Goal: Information Seeking & Learning: Learn about a topic

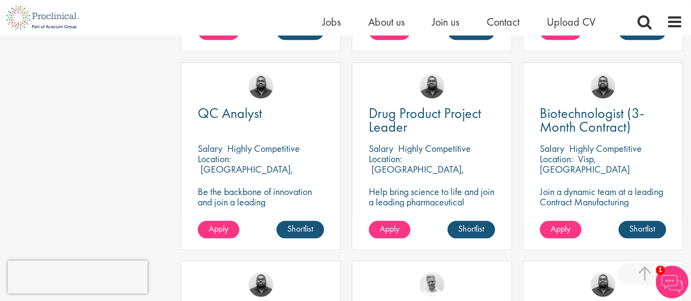
scroll to position [481, 0]
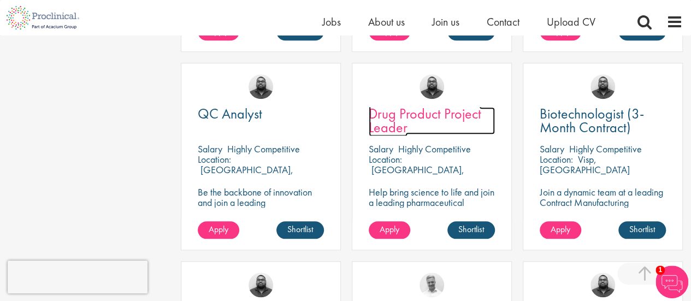
click at [437, 114] on span "Drug Product Project Leader" at bounding box center [425, 120] width 113 height 32
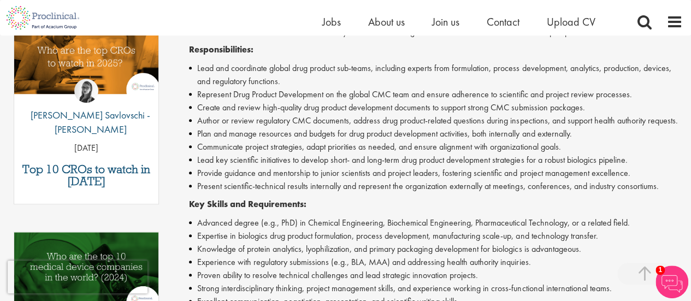
scroll to position [379, 0]
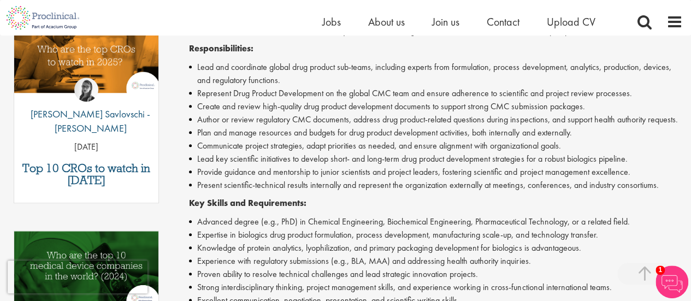
click at [437, 114] on li "Author or review regulatory CMC documents, address drug product-related questio…" at bounding box center [436, 119] width 494 height 13
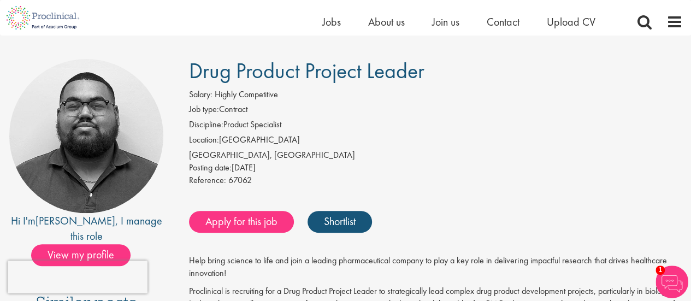
scroll to position [63, 0]
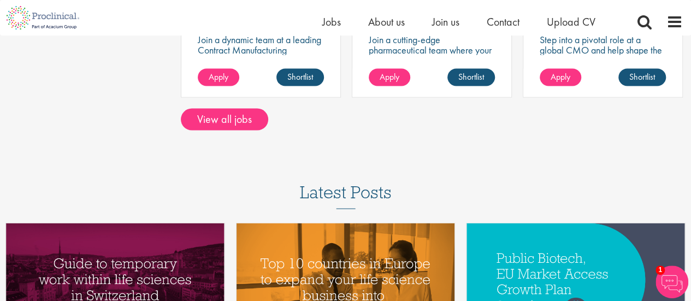
scroll to position [1032, 0]
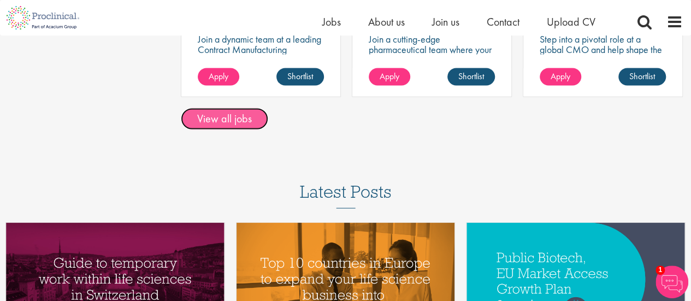
click at [207, 118] on link "View all jobs" at bounding box center [224, 119] width 87 height 22
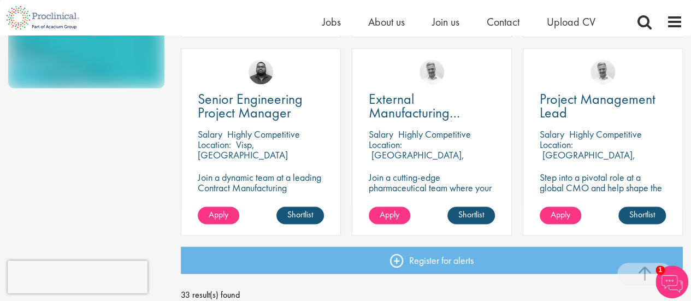
scroll to position [956, 0]
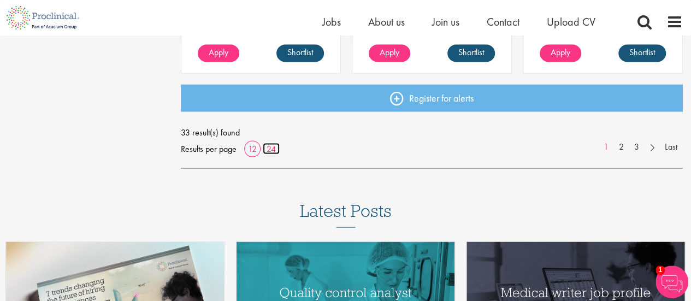
click at [271, 149] on link "24" at bounding box center [271, 148] width 17 height 11
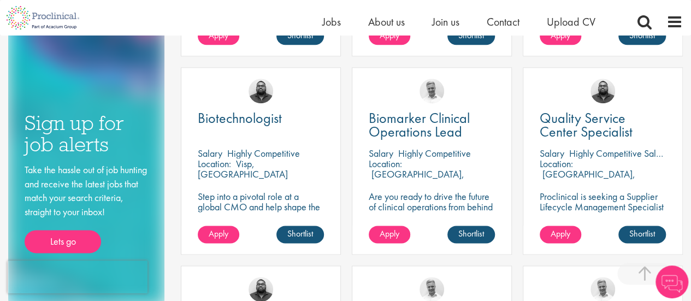
scroll to position [577, 0]
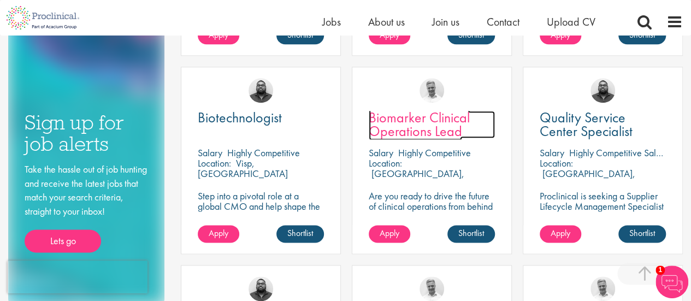
click at [415, 115] on span "Biomarker Clinical Operations Lead" at bounding box center [419, 124] width 101 height 32
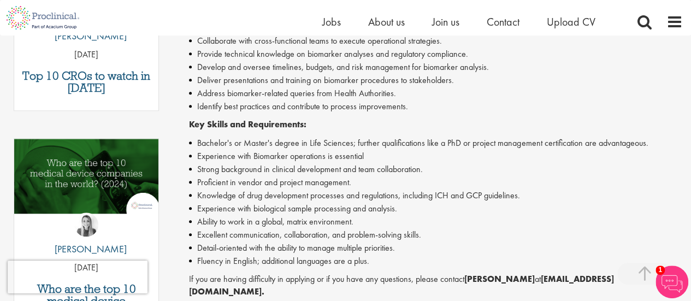
scroll to position [471, 0]
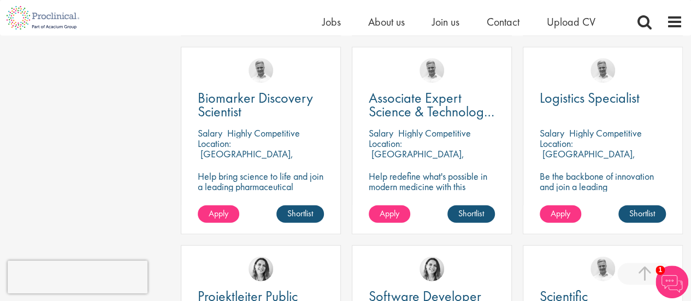
scroll to position [1191, 0]
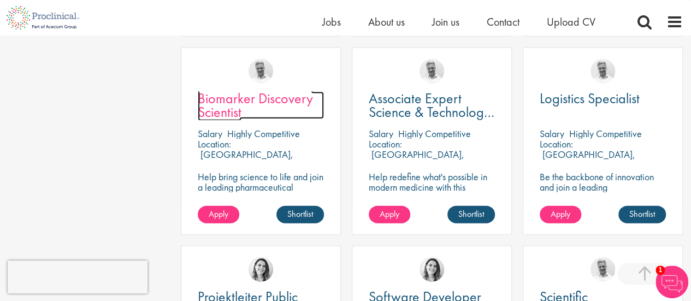
click at [249, 98] on span "Biomarker Discovery Scientist" at bounding box center [255, 105] width 115 height 32
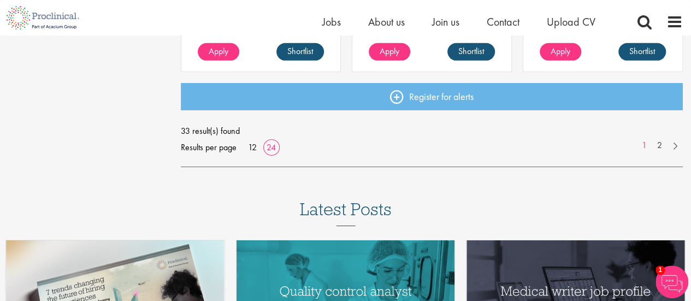
scroll to position [1749, 0]
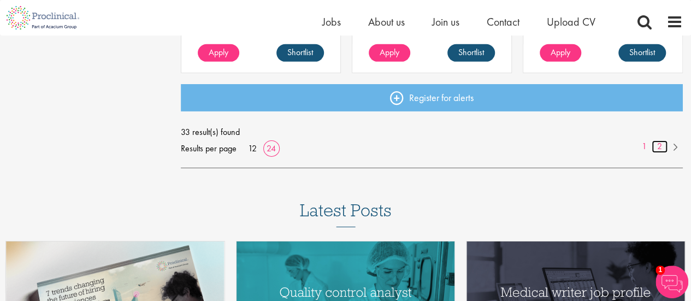
click at [660, 146] on link "2" at bounding box center [660, 146] width 16 height 13
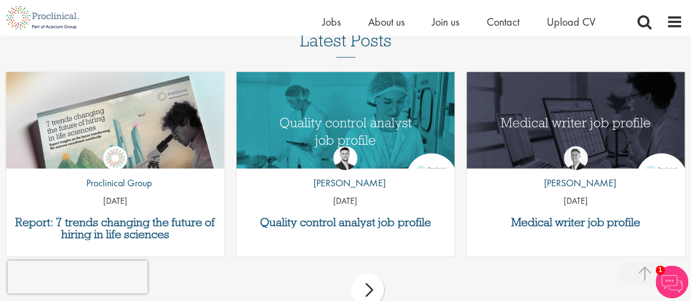
scroll to position [934, 0]
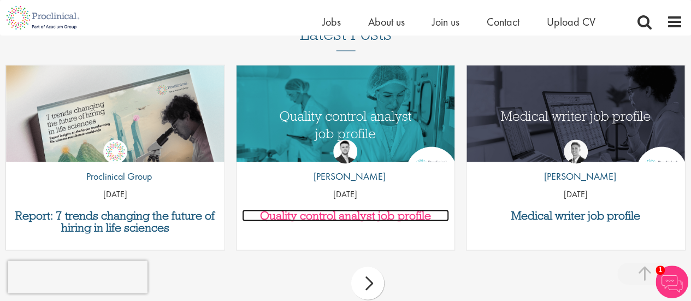
click at [397, 219] on h3 "Quality control analyst job profile" at bounding box center [346, 215] width 208 height 12
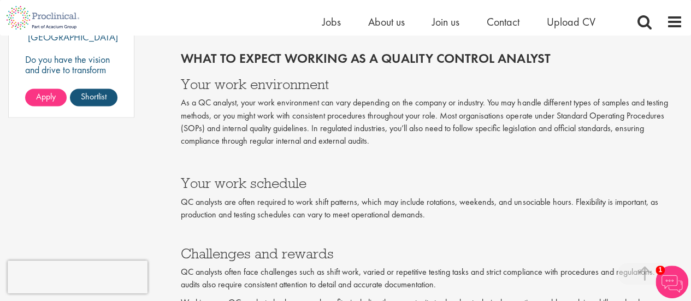
scroll to position [929, 0]
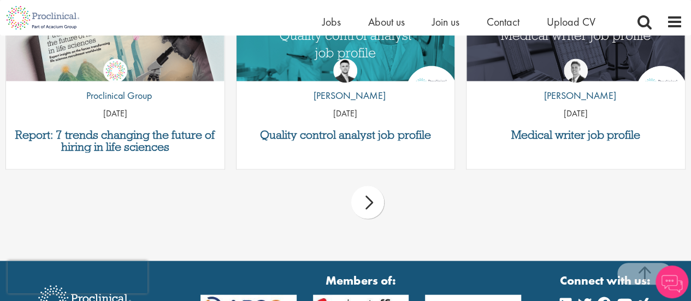
scroll to position [1014, 0]
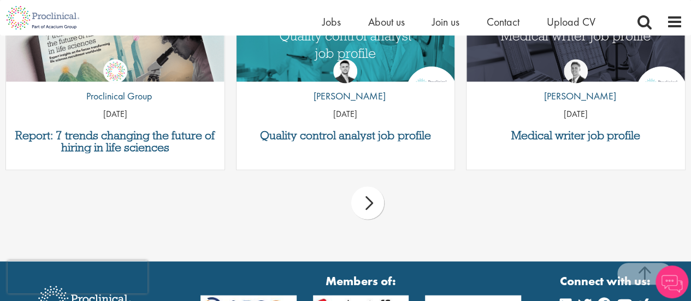
click at [369, 199] on div "next" at bounding box center [367, 202] width 33 height 33
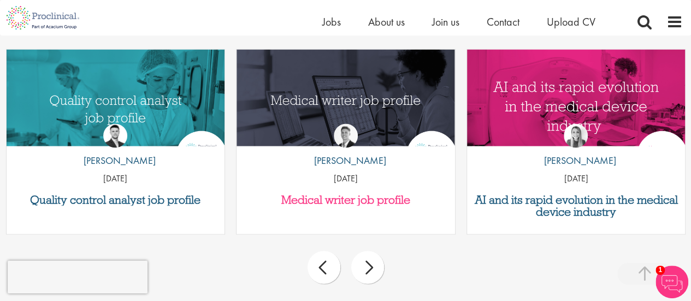
scroll to position [948, 0]
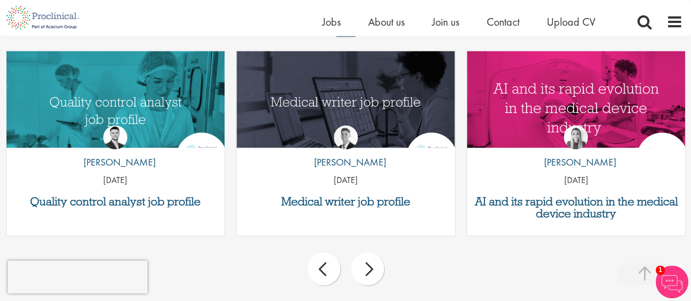
click at [380, 274] on div "next" at bounding box center [367, 268] width 33 height 33
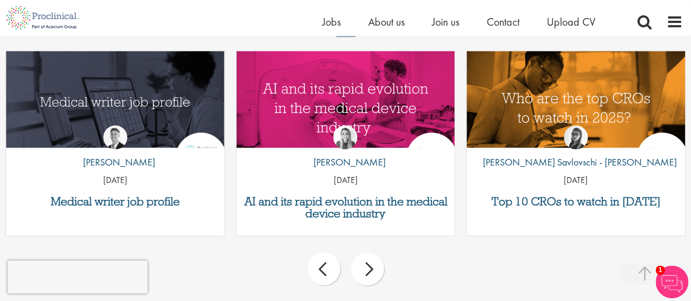
click at [380, 274] on div "next" at bounding box center [367, 268] width 33 height 33
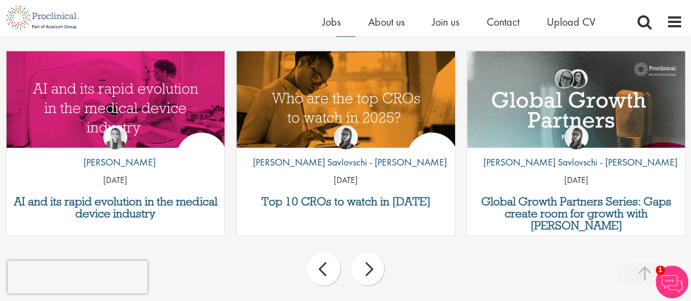
click at [368, 271] on div "next" at bounding box center [367, 268] width 33 height 33
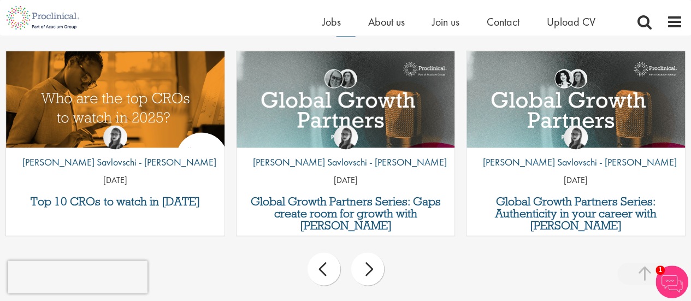
click at [368, 271] on div "next" at bounding box center [367, 268] width 33 height 33
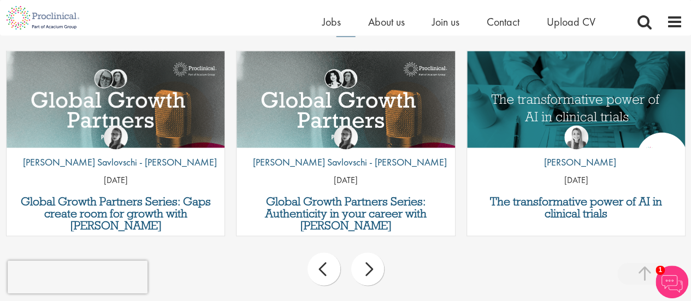
click at [368, 271] on div "next" at bounding box center [367, 268] width 33 height 33
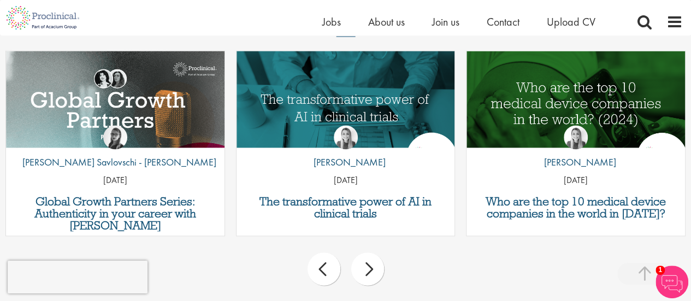
click at [368, 271] on div "next" at bounding box center [367, 268] width 33 height 33
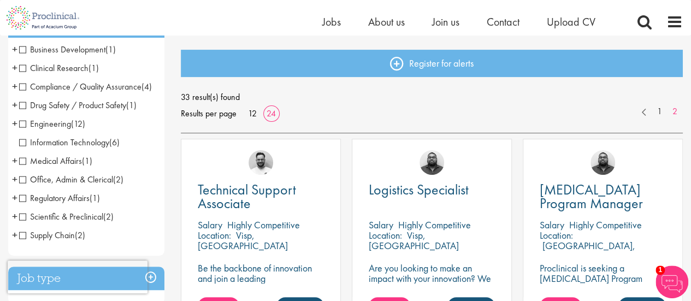
scroll to position [0, 0]
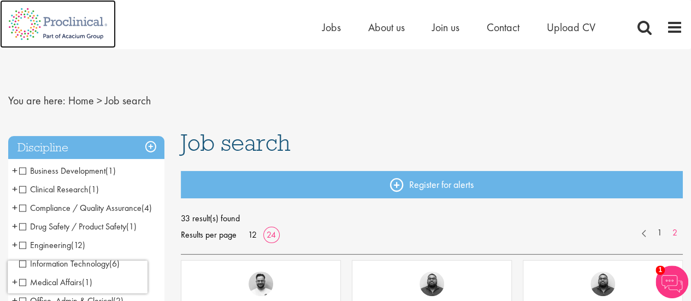
click at [87, 32] on img at bounding box center [58, 24] width 116 height 48
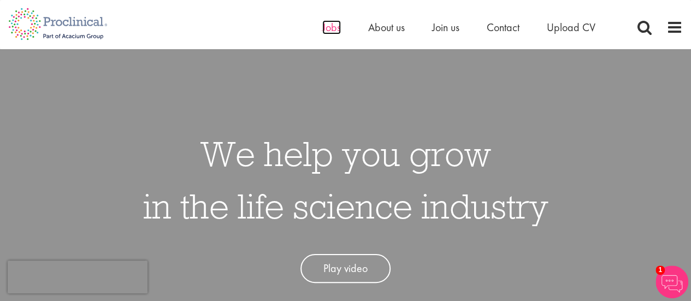
click at [331, 31] on span "Jobs" at bounding box center [331, 27] width 19 height 14
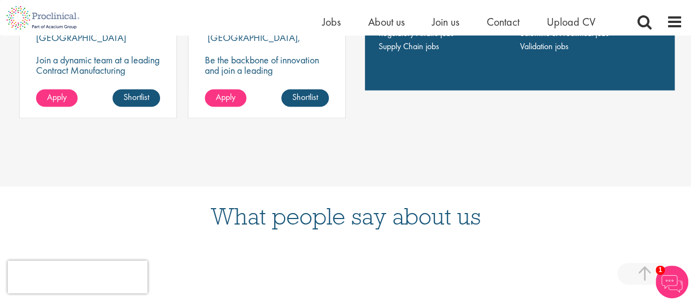
scroll to position [781, 0]
